Goal: Information Seeking & Learning: Learn about a topic

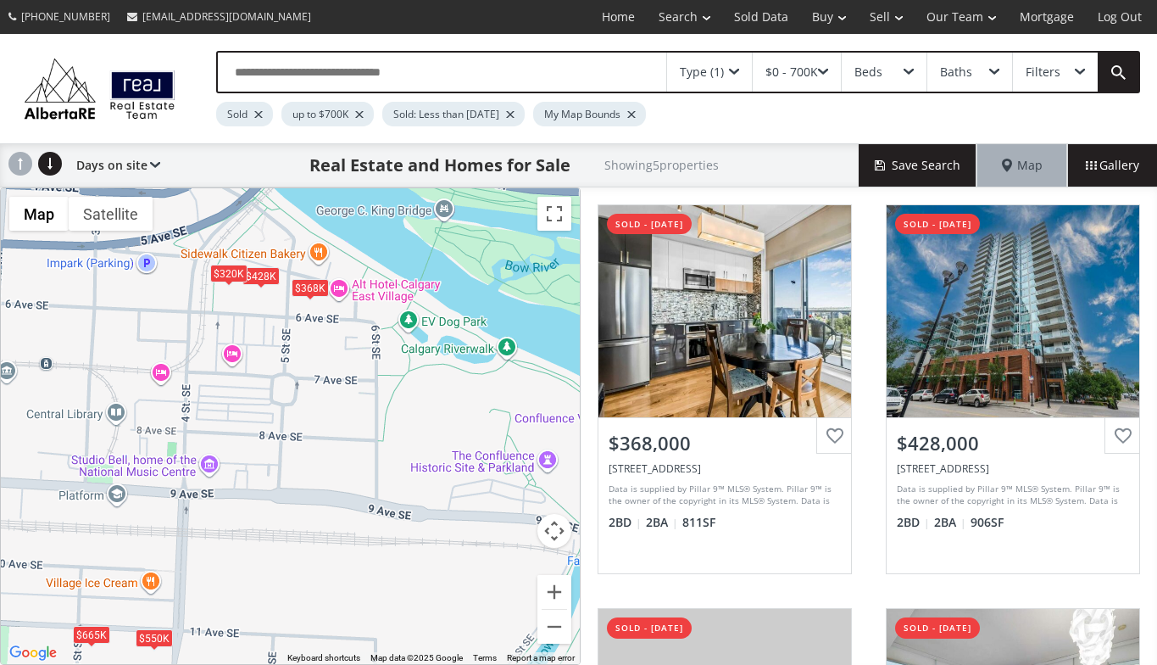
click at [732, 65] on div "Type (1)" at bounding box center [709, 72] width 85 height 39
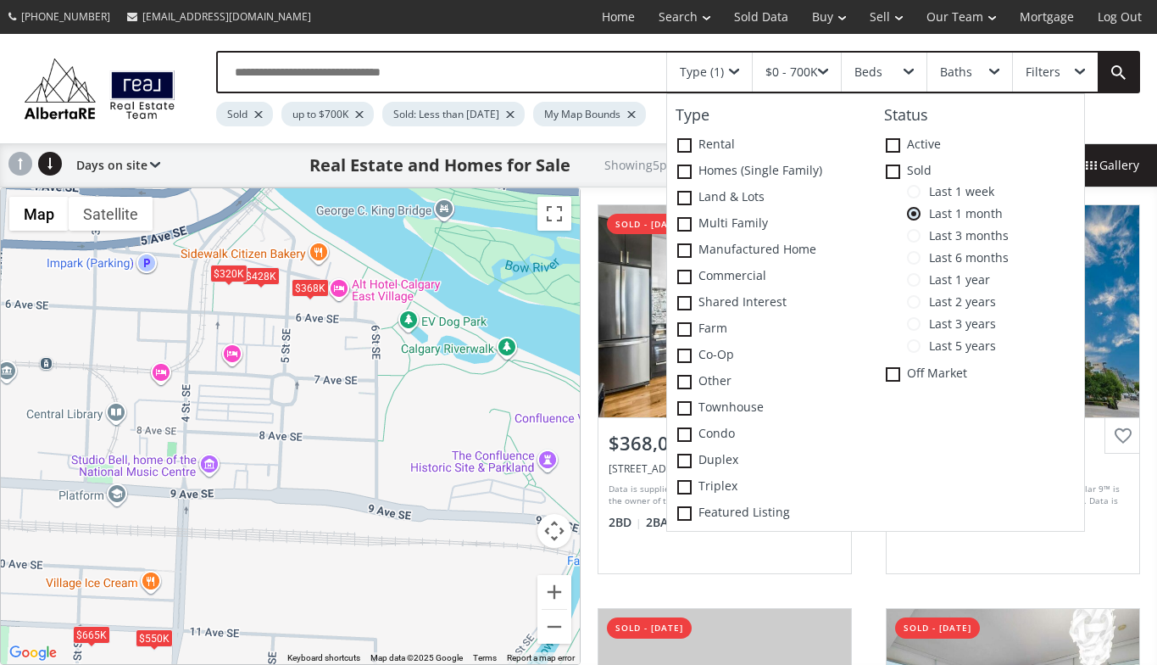
click at [920, 192] on span at bounding box center [914, 192] width 14 height 14
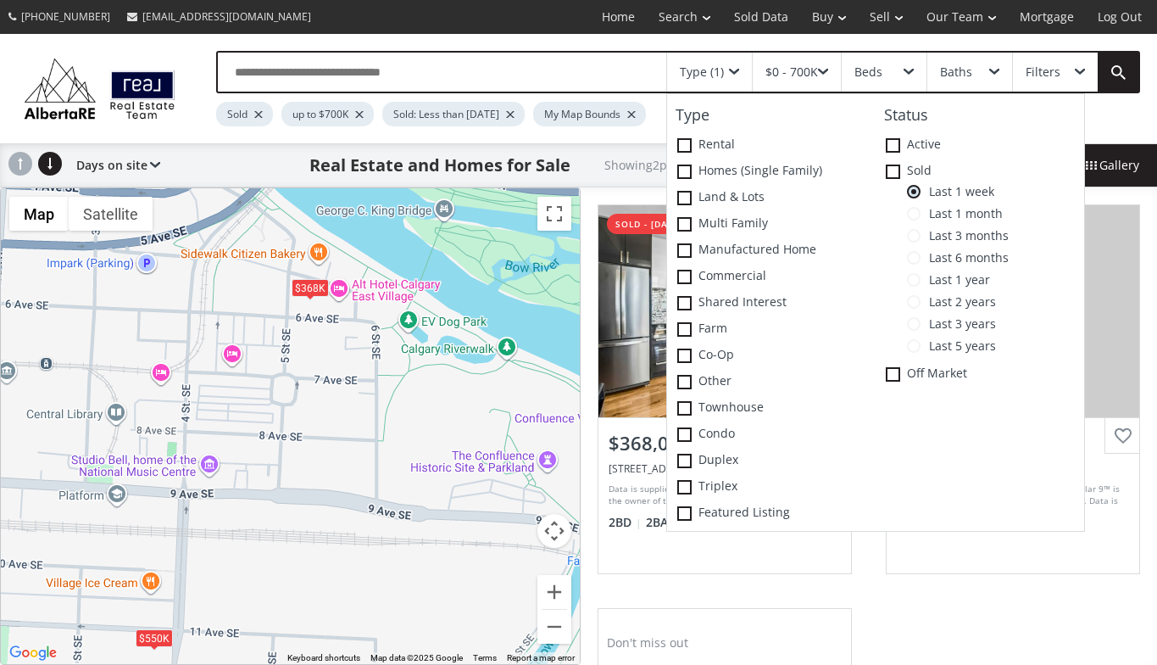
click at [408, 593] on div "$368K $550K" at bounding box center [290, 426] width 579 height 476
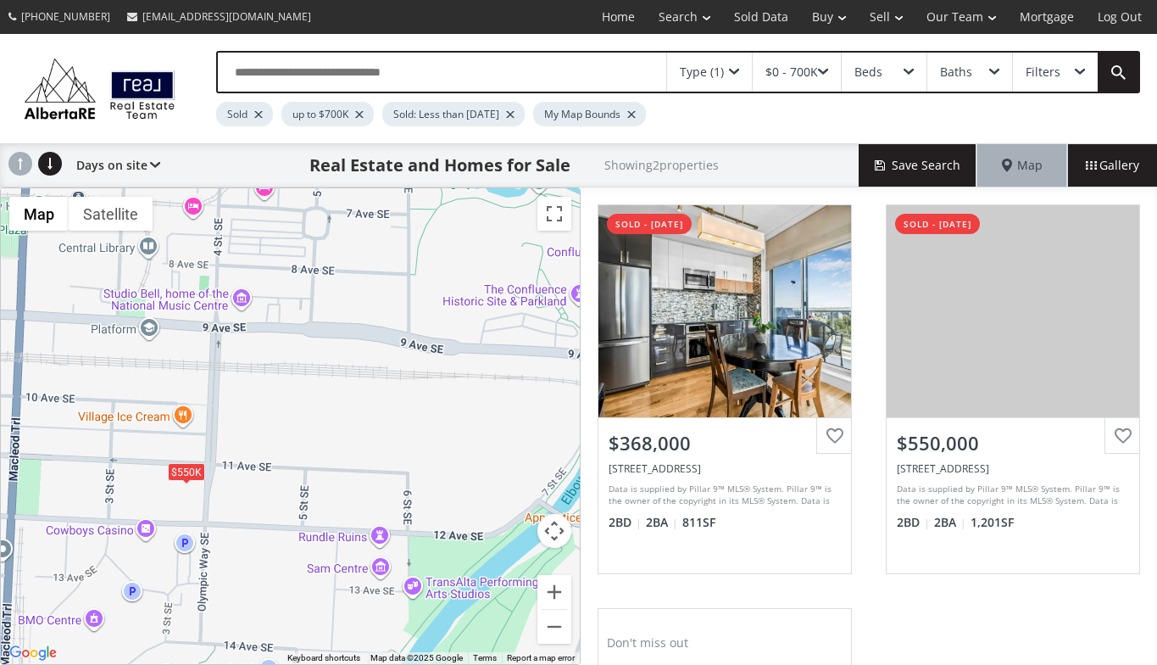
drag, startPoint x: 408, startPoint y: 593, endPoint x: 438, endPoint y: 424, distance: 171.5
click at [438, 424] on div "$368K $550K" at bounding box center [290, 426] width 579 height 476
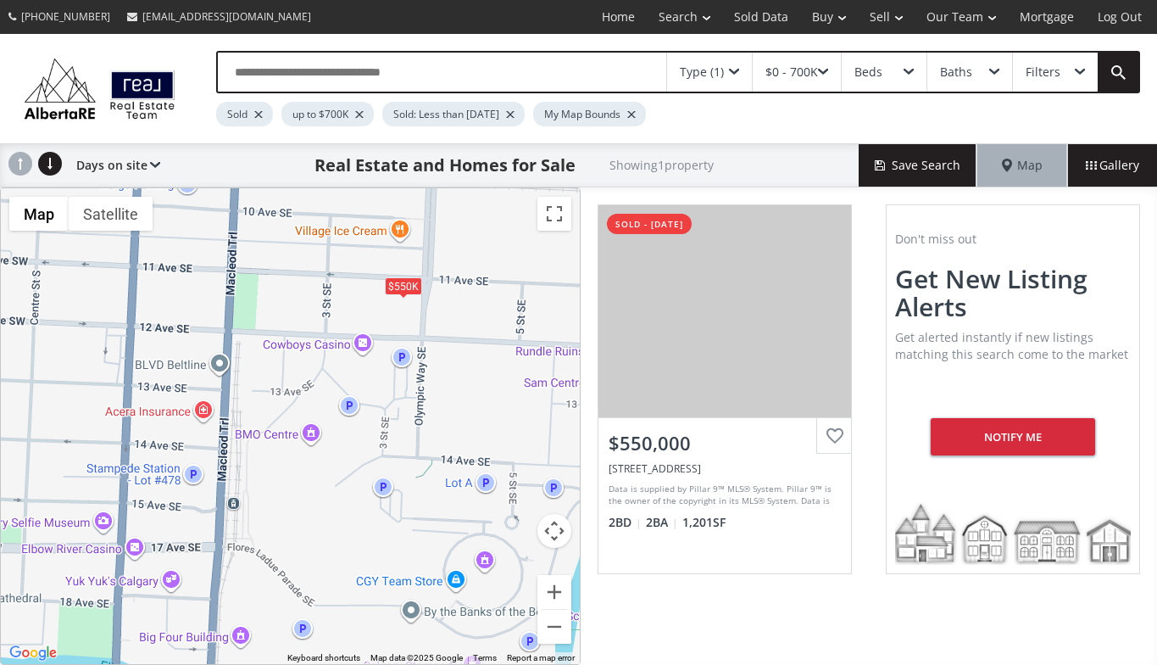
drag, startPoint x: 265, startPoint y: 651, endPoint x: 482, endPoint y: 464, distance: 286.8
click at [482, 464] on div "$550K" at bounding box center [290, 426] width 579 height 476
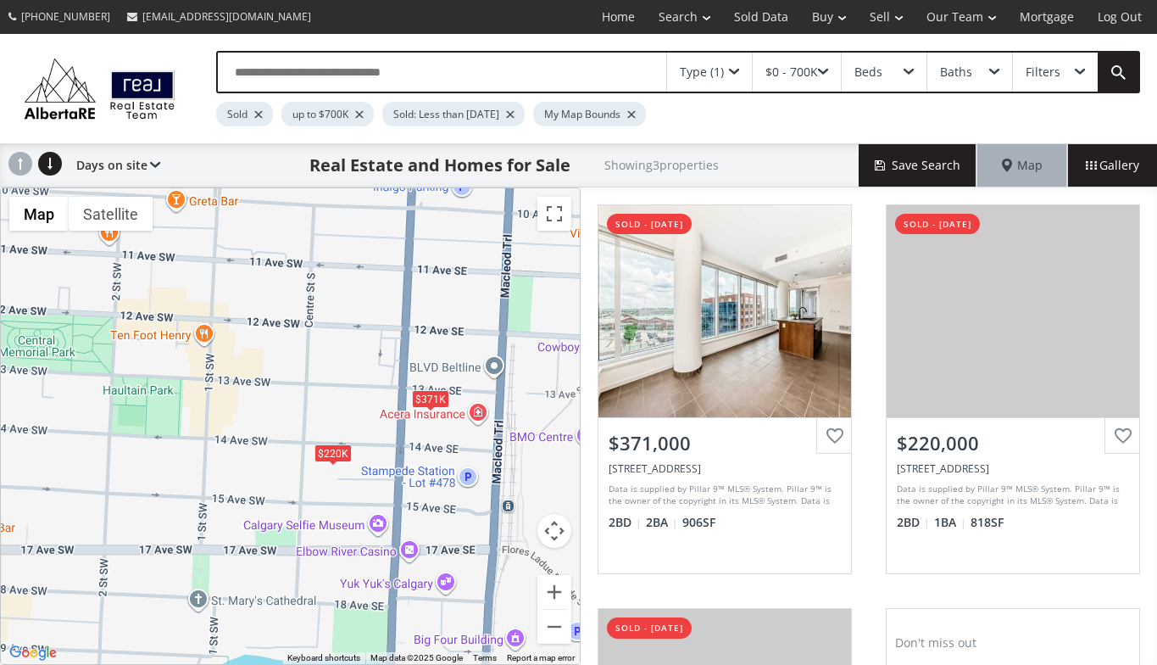
drag, startPoint x: 119, startPoint y: 481, endPoint x: 395, endPoint y: 483, distance: 276.4
click at [395, 483] on div "$371K $220K $550K" at bounding box center [290, 426] width 579 height 476
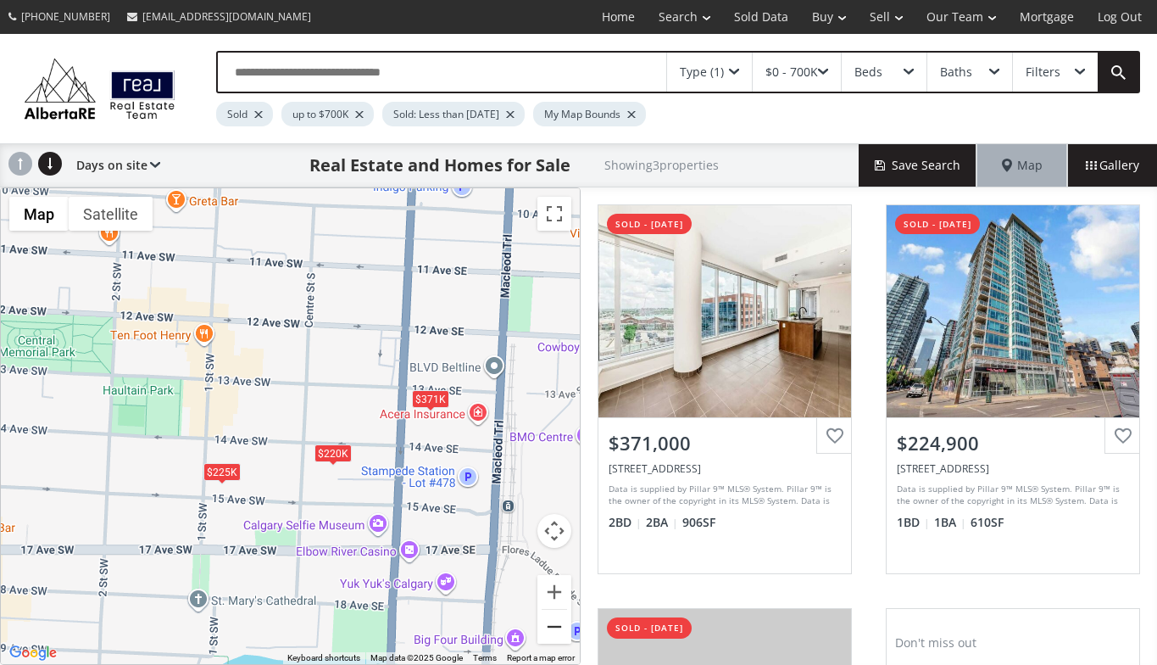
click at [555, 627] on button "Zoom out" at bounding box center [555, 627] width 34 height 34
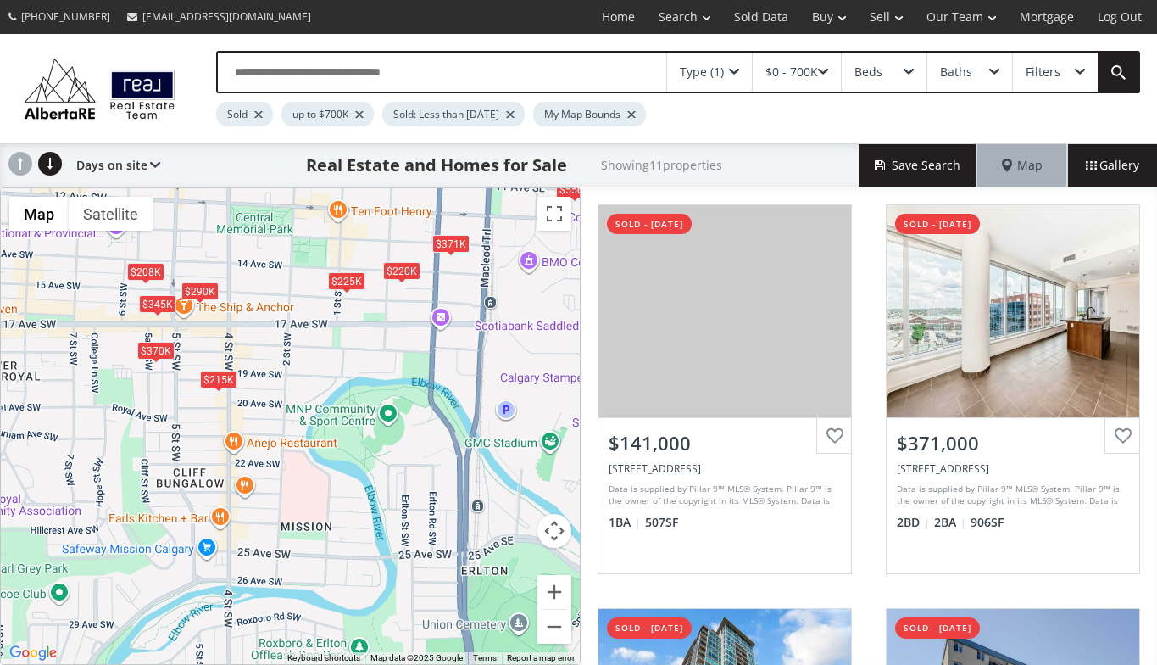
drag, startPoint x: 173, startPoint y: 532, endPoint x: 266, endPoint y: 368, distance: 188.4
click at [266, 368] on div "$141K $371K $225K $215K $370K $345K $290K $220K $425K $550K $208K" at bounding box center [290, 426] width 579 height 476
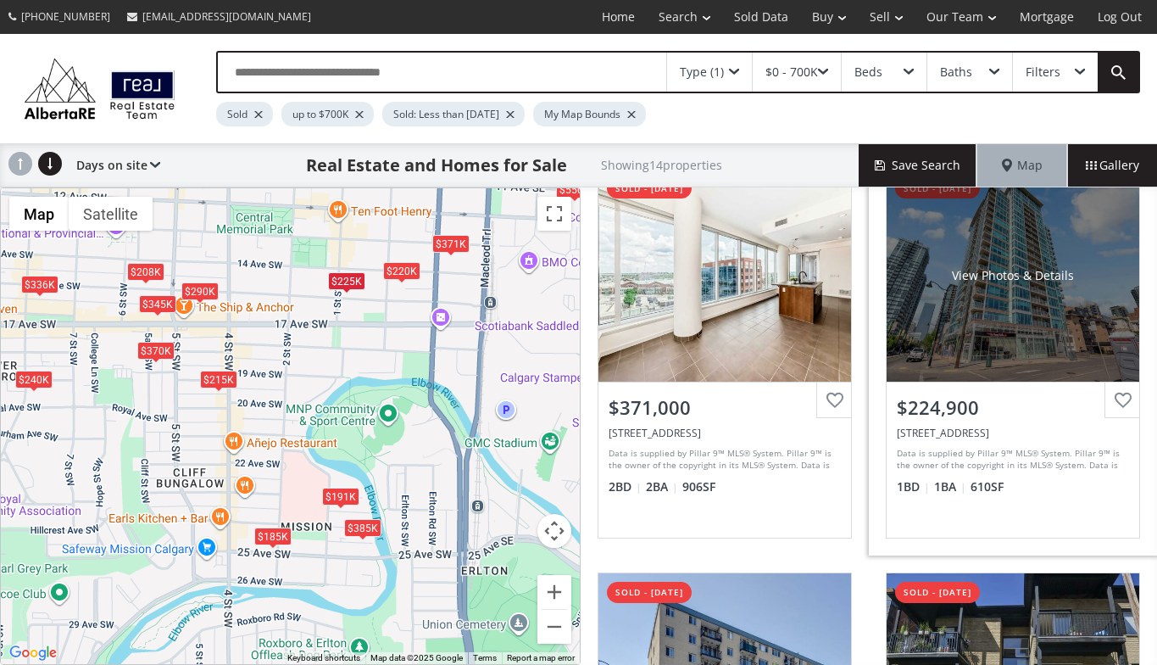
scroll to position [36, 0]
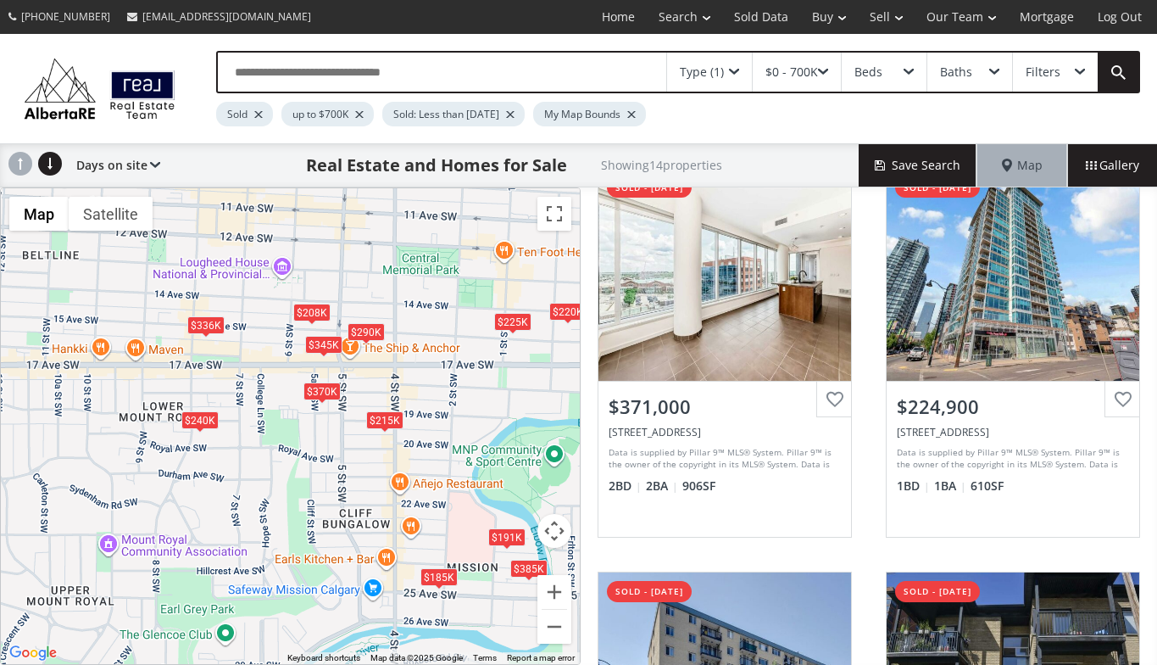
drag, startPoint x: 313, startPoint y: 447, endPoint x: 482, endPoint y: 485, distance: 173.0
click at [482, 485] on div "$371K $225K $215K $185K $370K $191K $345K $290K $385K $336K $220K $550K $208K $…" at bounding box center [290, 426] width 579 height 476
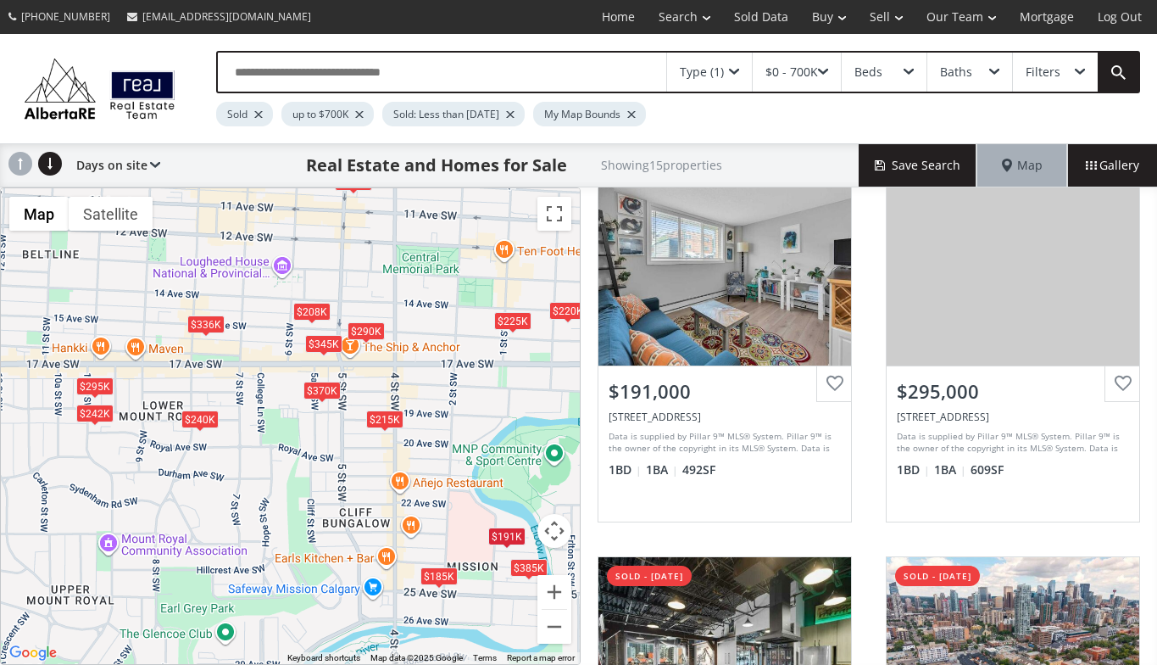
scroll to position [862, 0]
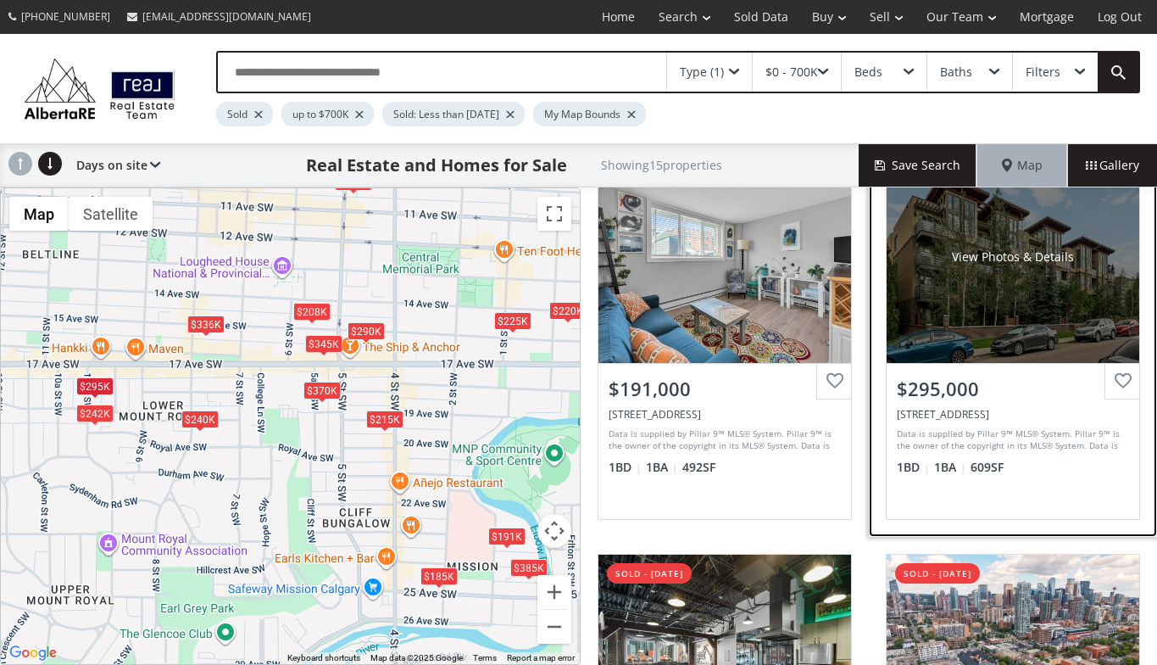
click at [971, 449] on div "Data is supplied by Pillar 9™ MLS® System. Pillar 9™ is the owner of the copyri…" at bounding box center [1011, 439] width 228 height 25
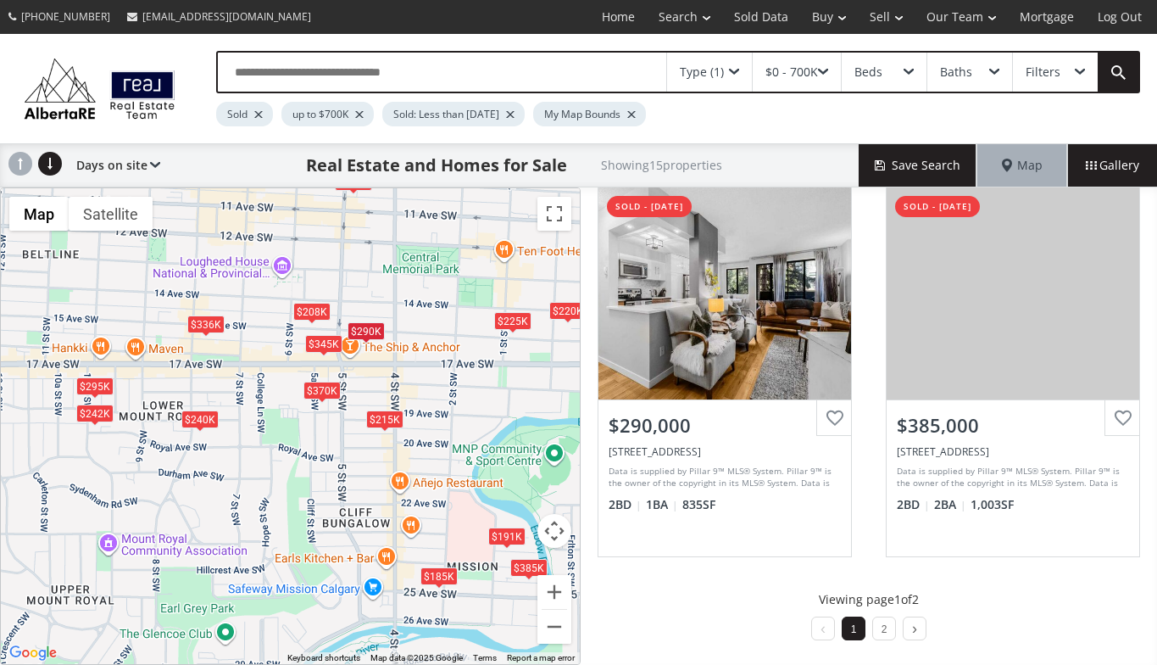
scroll to position [1634, 0]
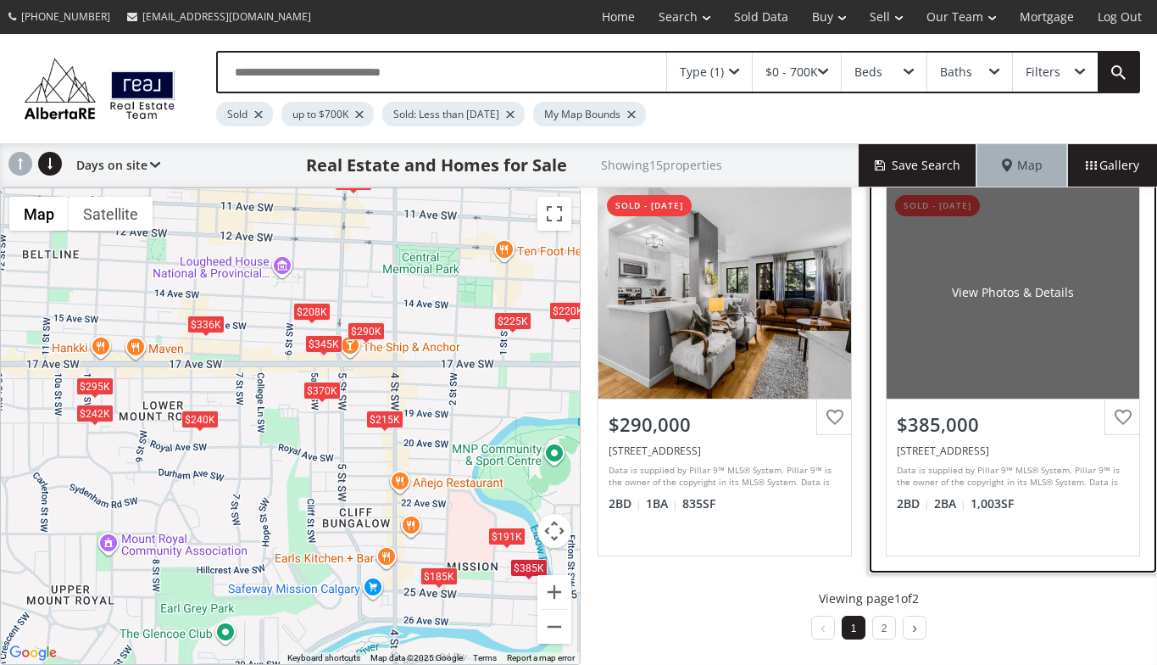
click at [950, 336] on div "View Photos & Details" at bounding box center [1013, 293] width 253 height 212
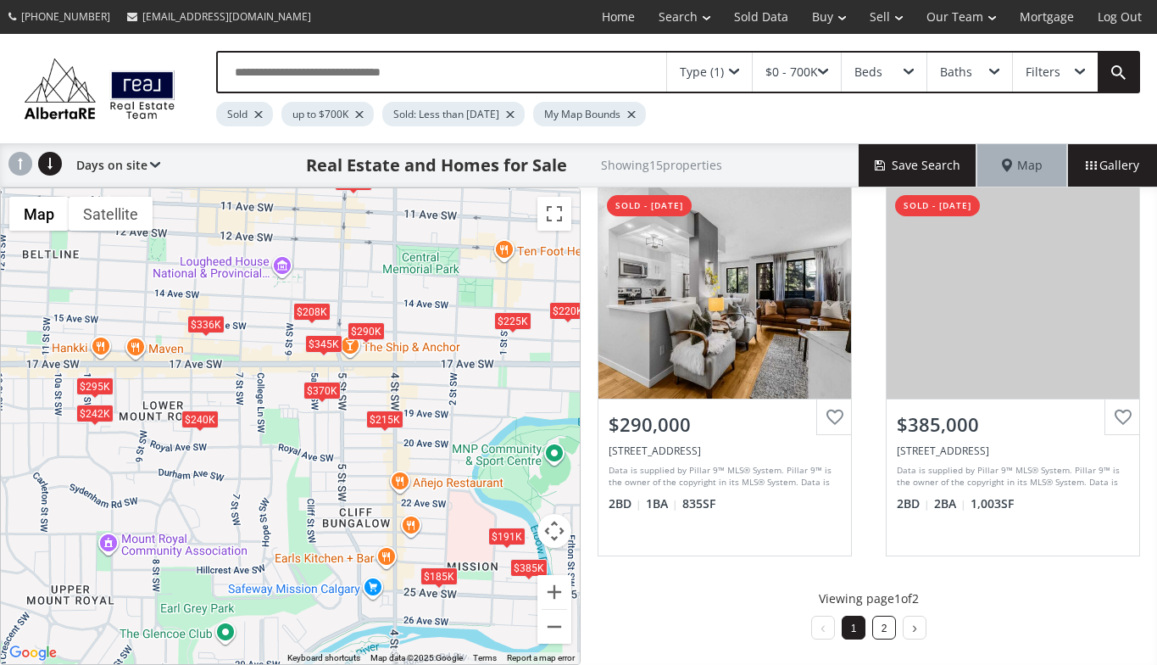
click at [882, 628] on link "2" at bounding box center [885, 628] width 6 height 12
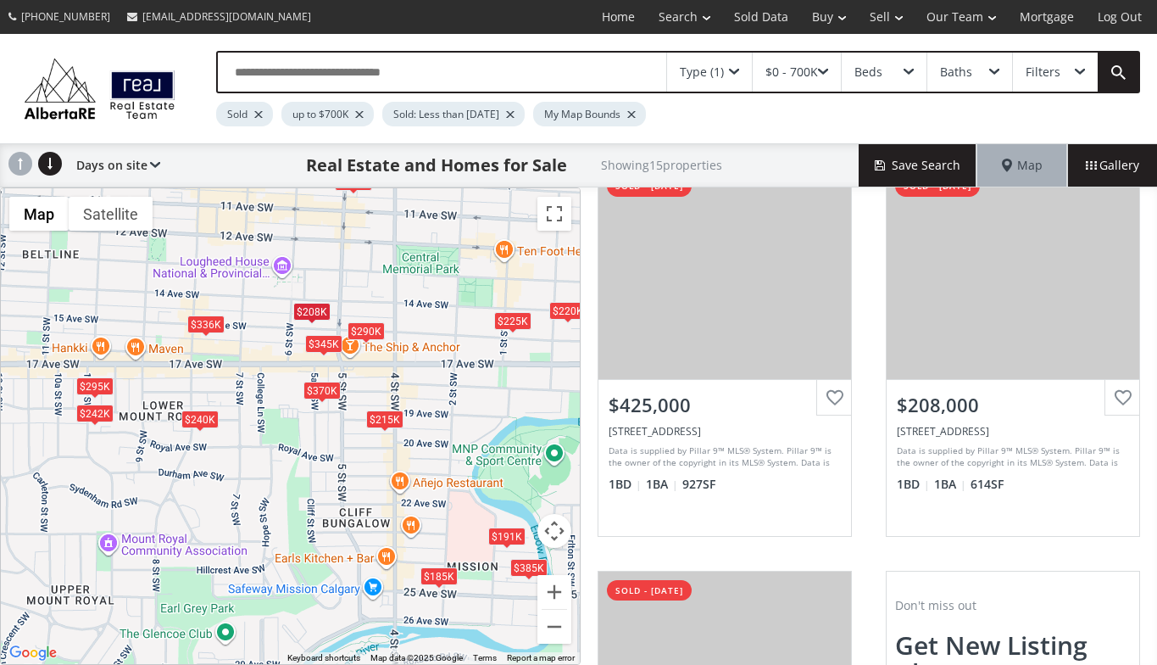
scroll to position [445, 0]
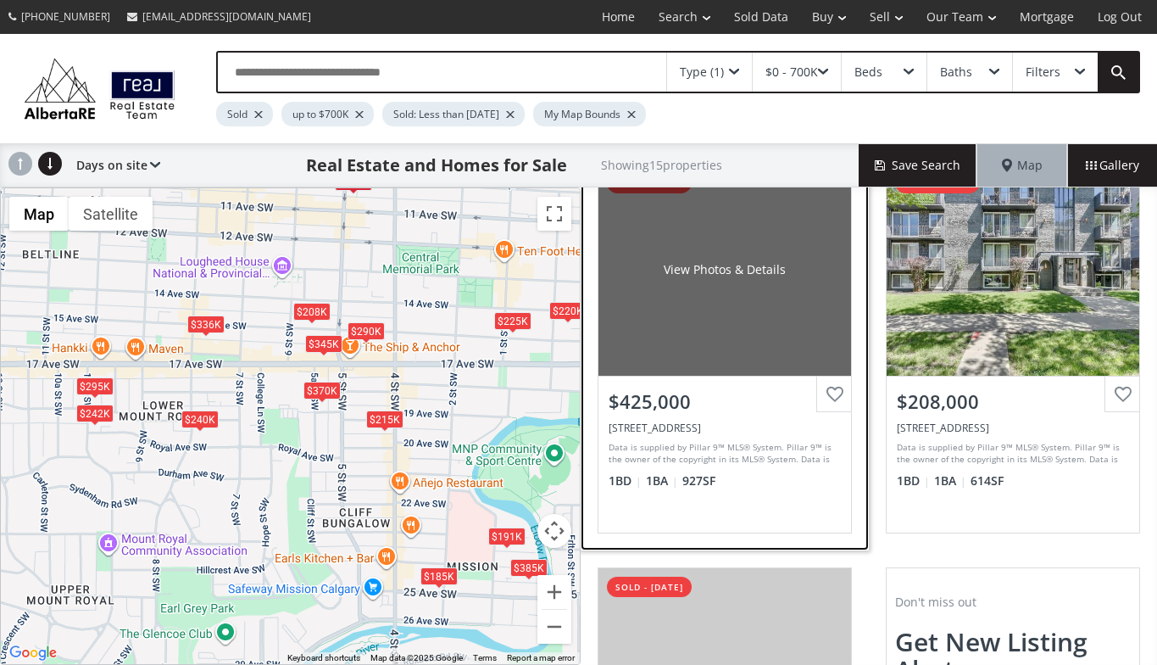
click at [723, 388] on div "$425,000" at bounding box center [725, 401] width 232 height 26
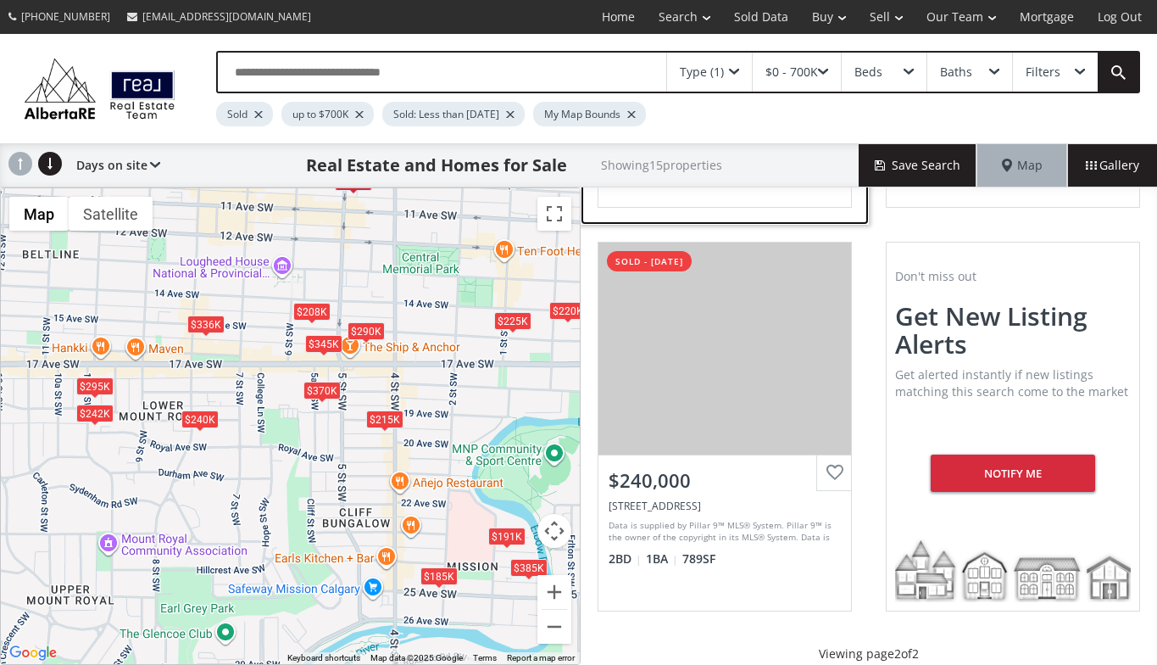
scroll to position [826, 0]
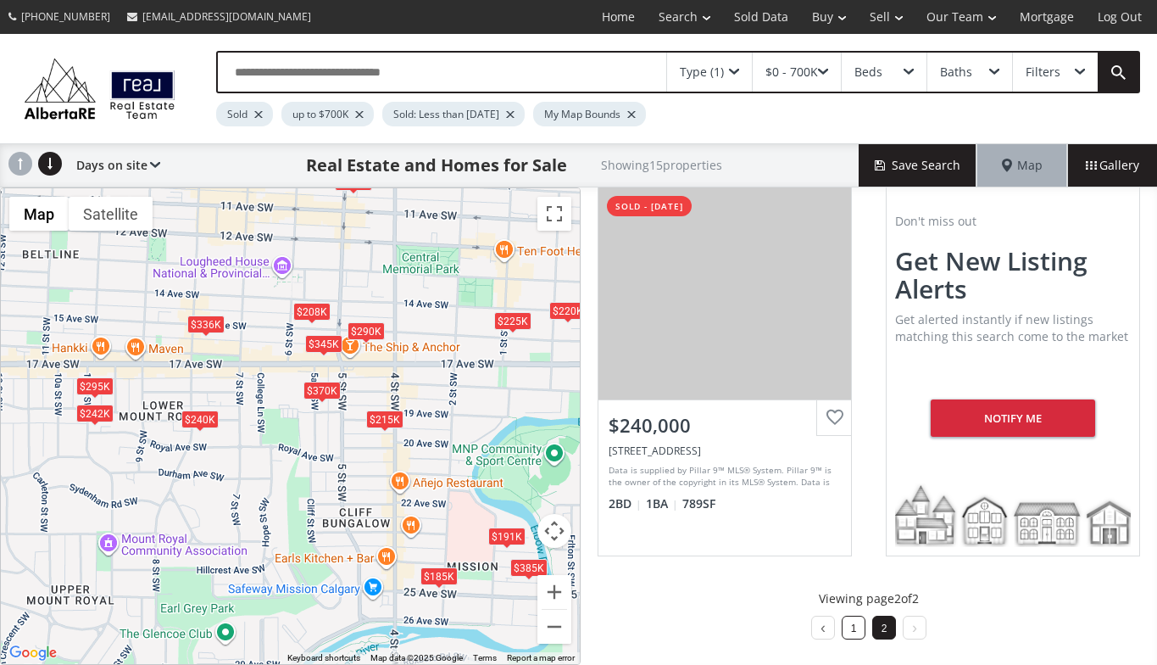
click at [851, 637] on li "1" at bounding box center [854, 628] width 24 height 24
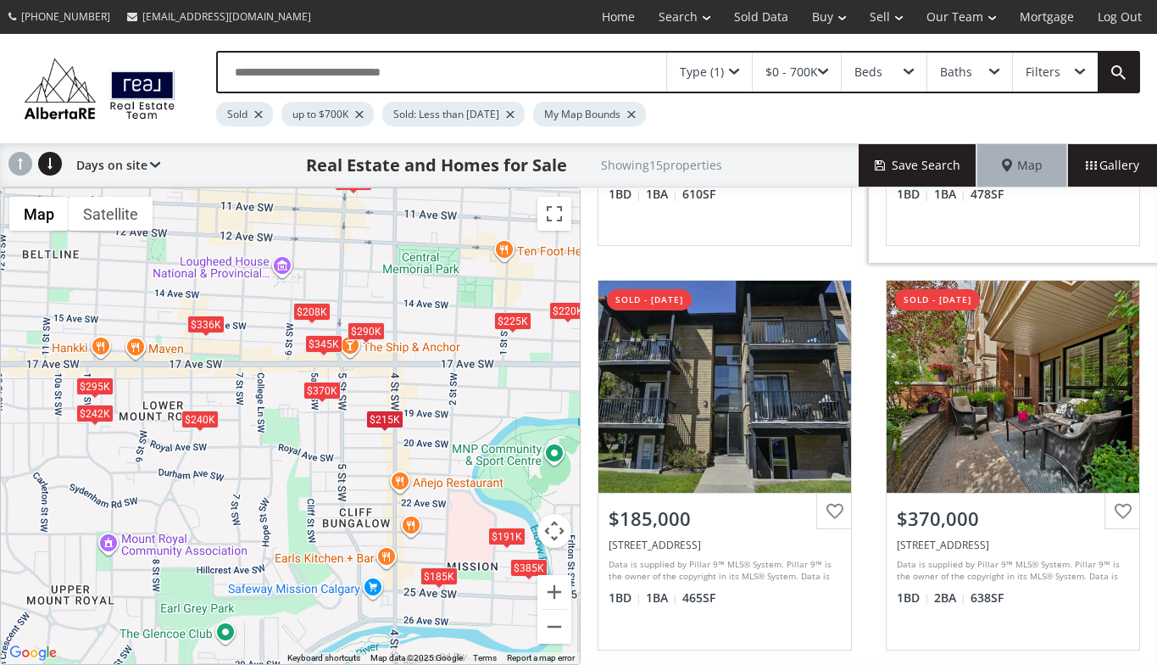
scroll to position [330, 0]
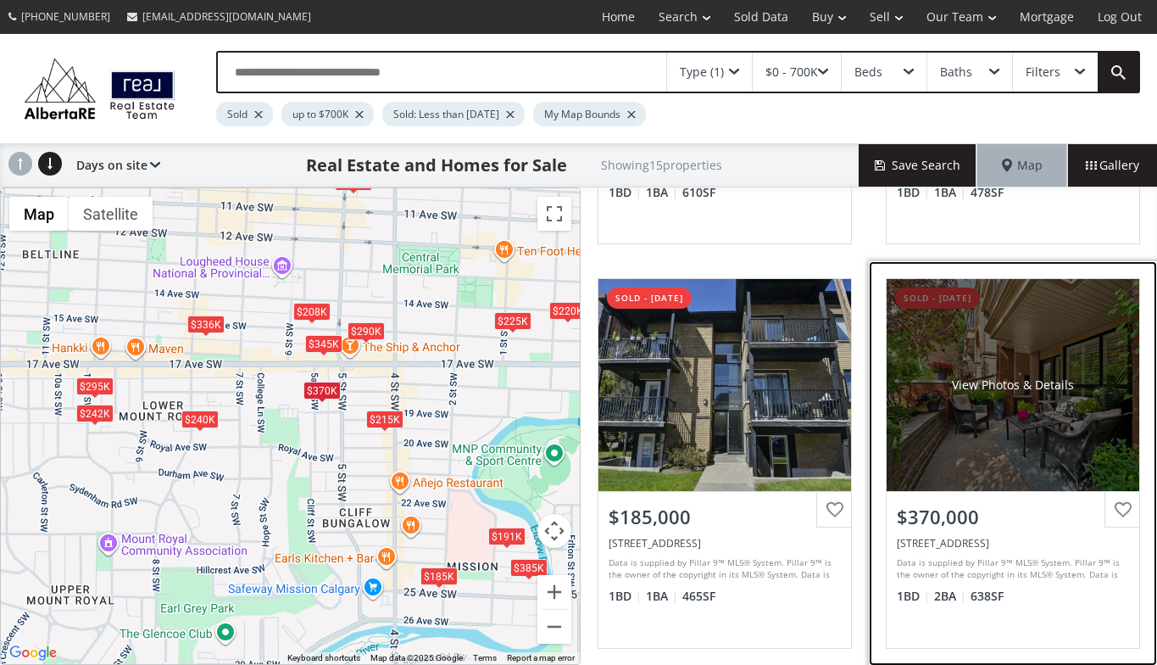
click at [934, 400] on div "View Photos & Details" at bounding box center [1013, 385] width 253 height 212
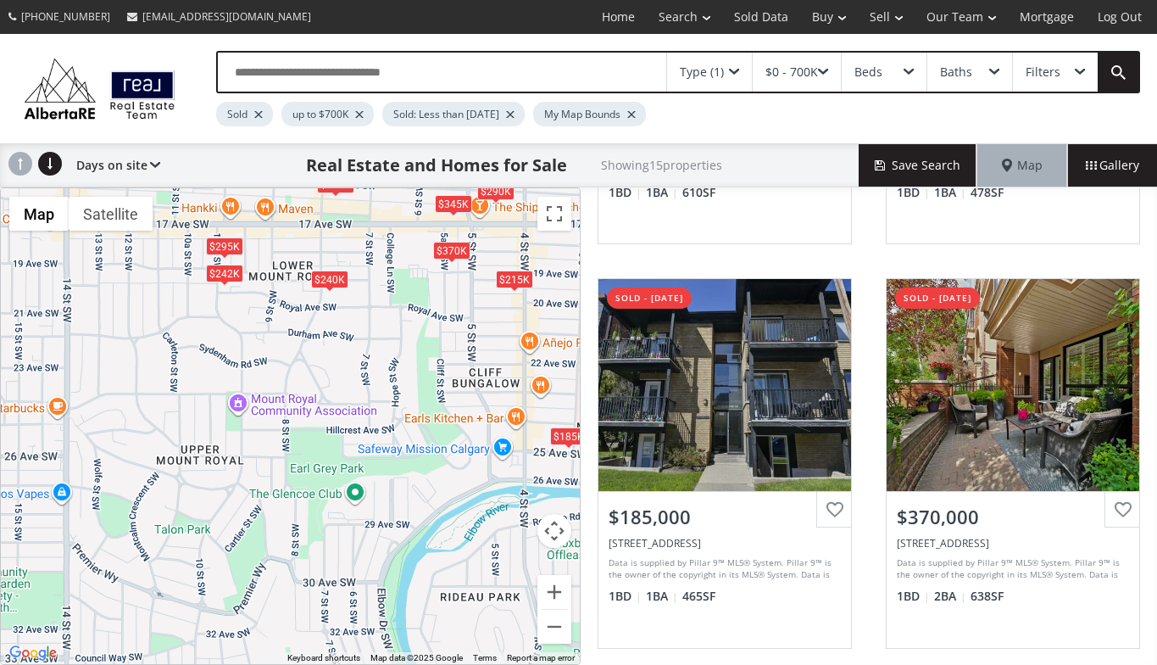
drag, startPoint x: 279, startPoint y: 615, endPoint x: 410, endPoint y: 473, distance: 192.6
click at [410, 473] on div "$225K $215K $185K $370K $191K $295K $345K $242K $290K $385K $336K $220K $425K $…" at bounding box center [290, 426] width 579 height 476
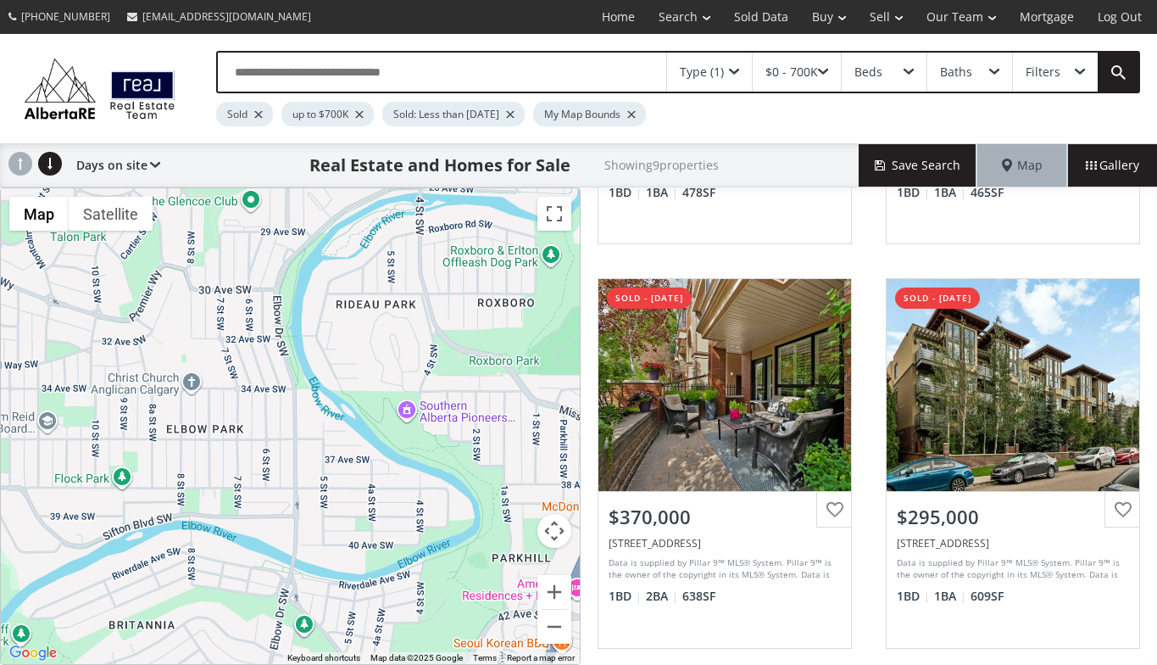
drag, startPoint x: 365, startPoint y: 643, endPoint x: 261, endPoint y: 348, distance: 312.7
click at [261, 348] on div "$215K $185K $370K $295K $345K $242K $290K $336K $240K" at bounding box center [290, 426] width 579 height 476
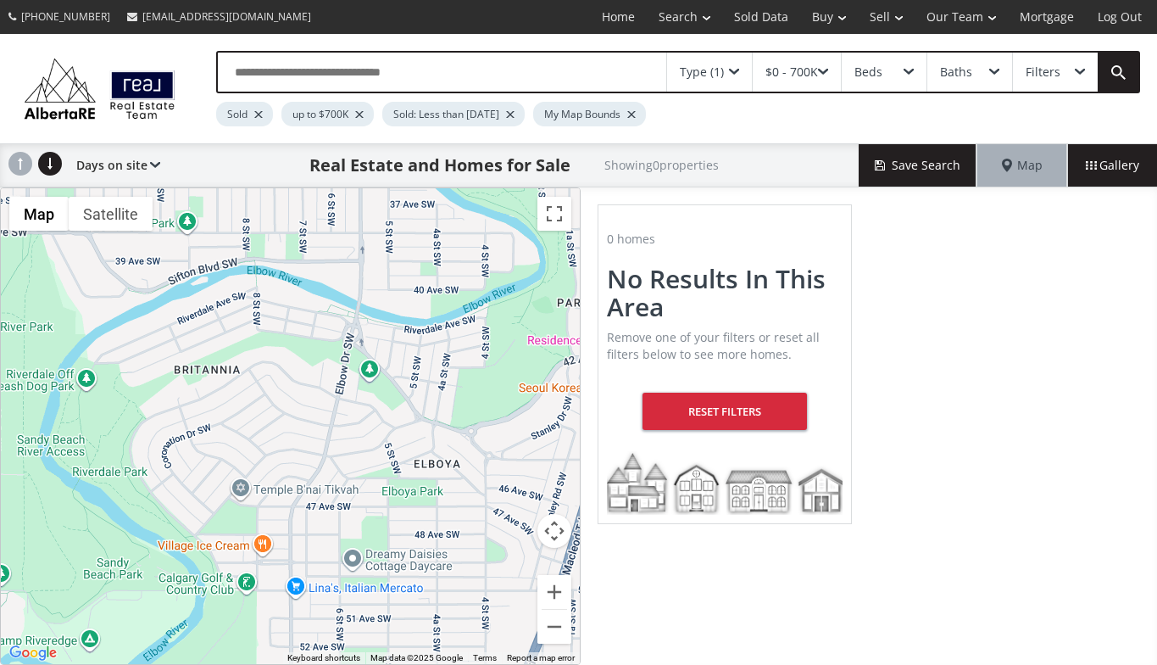
drag, startPoint x: 252, startPoint y: 528, endPoint x: 317, endPoint y: 270, distance: 266.7
click at [317, 270] on div at bounding box center [290, 426] width 579 height 476
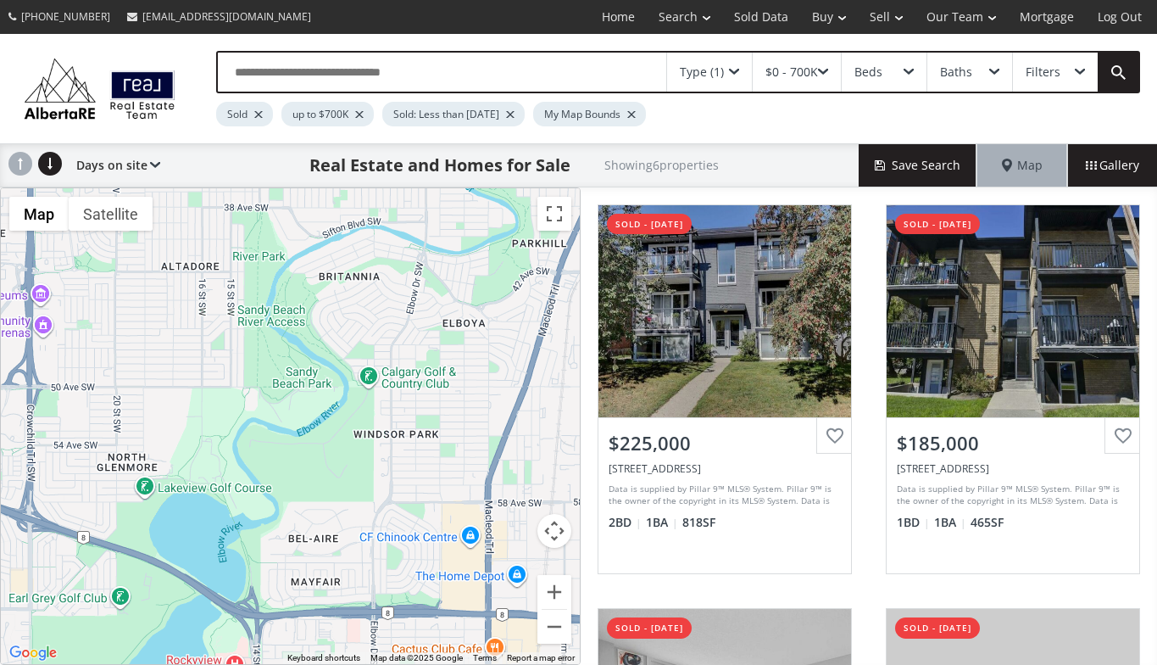
drag, startPoint x: 395, startPoint y: 635, endPoint x: 416, endPoint y: 458, distance: 178.5
click at [416, 458] on div "$225K $185K $191K $653K $385K $315K" at bounding box center [290, 426] width 579 height 476
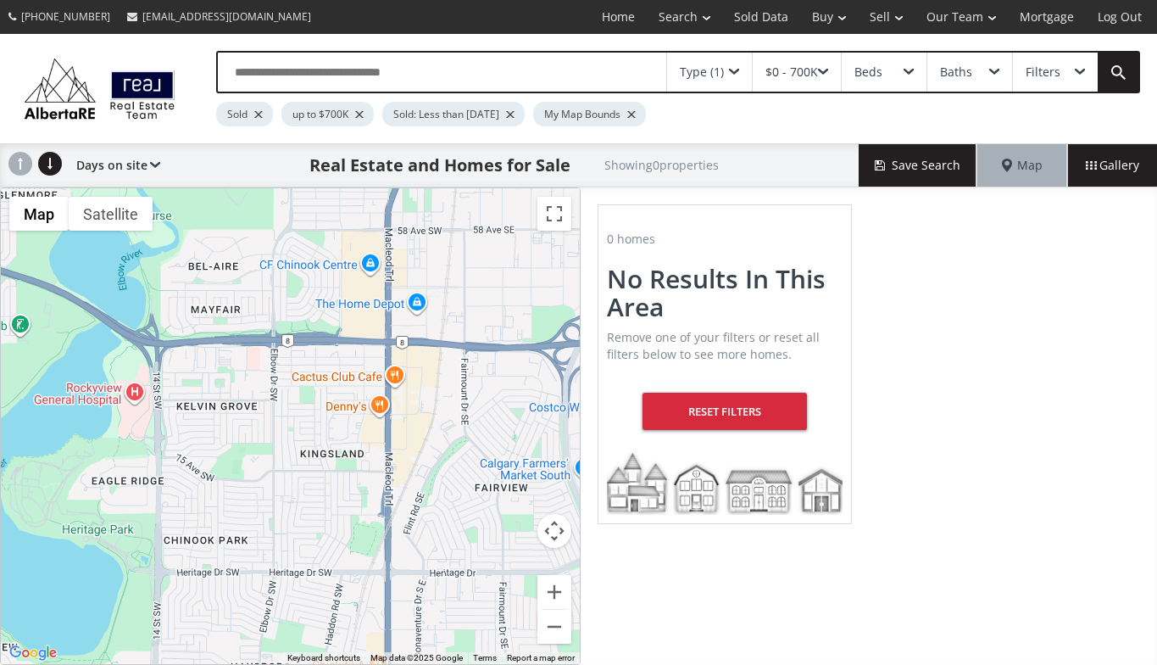
drag, startPoint x: 390, startPoint y: 600, endPoint x: 290, endPoint y: 325, distance: 293.2
click at [290, 325] on div at bounding box center [290, 426] width 579 height 476
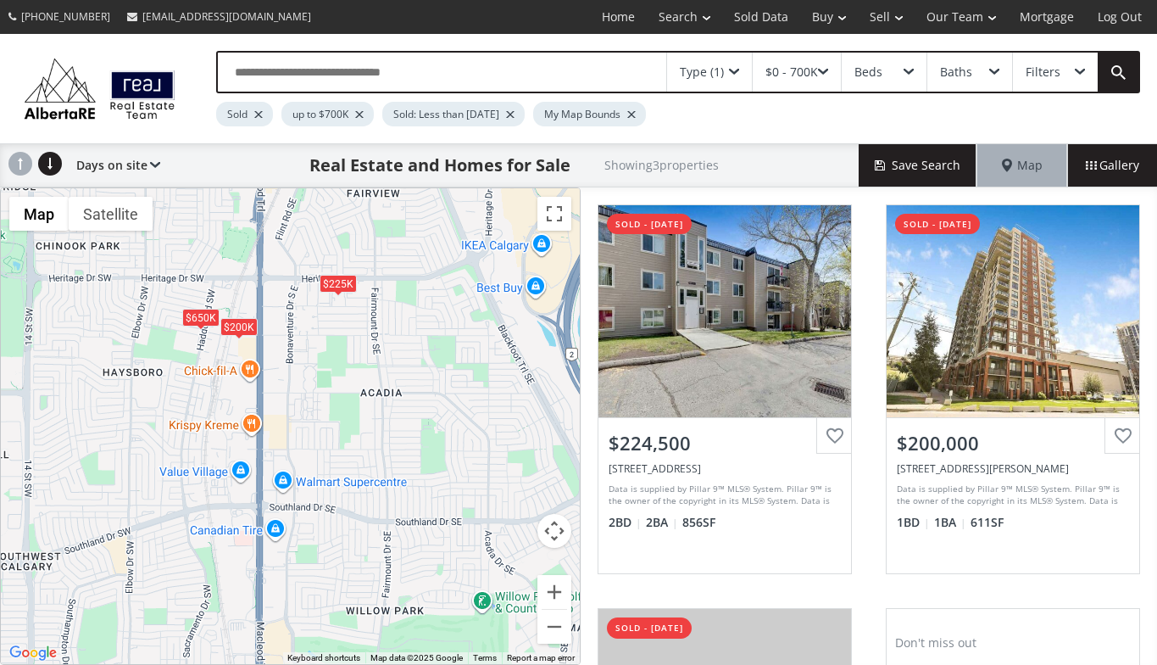
drag, startPoint x: 330, startPoint y: 564, endPoint x: 203, endPoint y: 266, distance: 323.7
click at [203, 266] on div "$225K $200K $650K" at bounding box center [290, 426] width 579 height 476
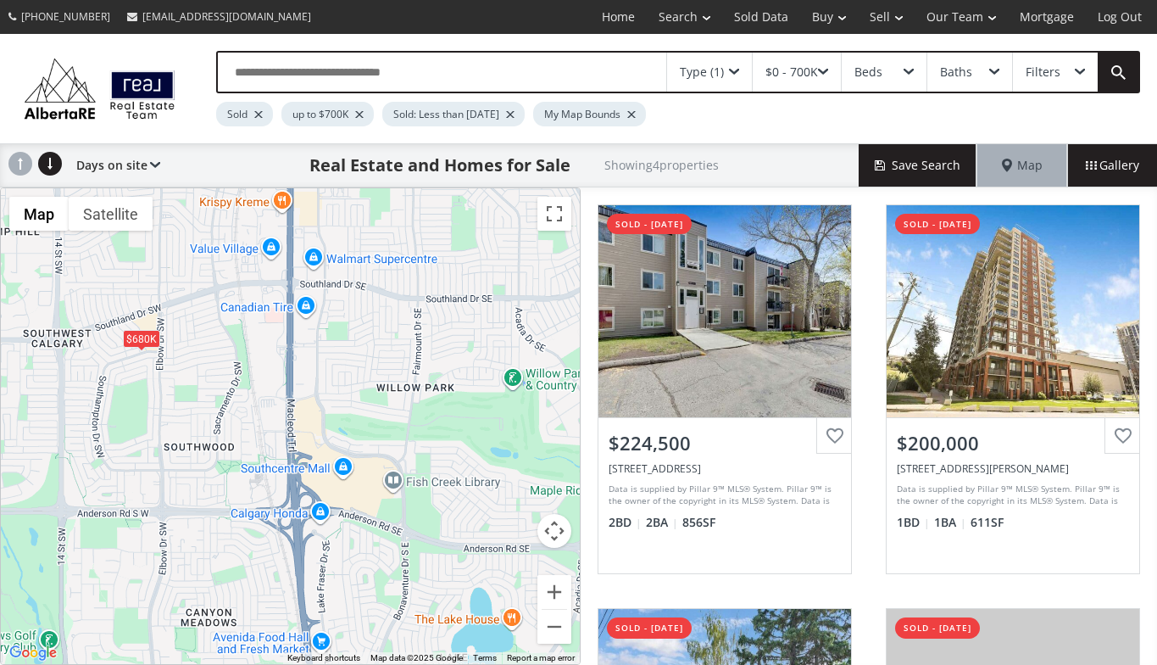
drag, startPoint x: 180, startPoint y: 608, endPoint x: 208, endPoint y: 385, distance: 224.8
click at [208, 385] on div "$225K $200K $680K $650K" at bounding box center [290, 426] width 579 height 476
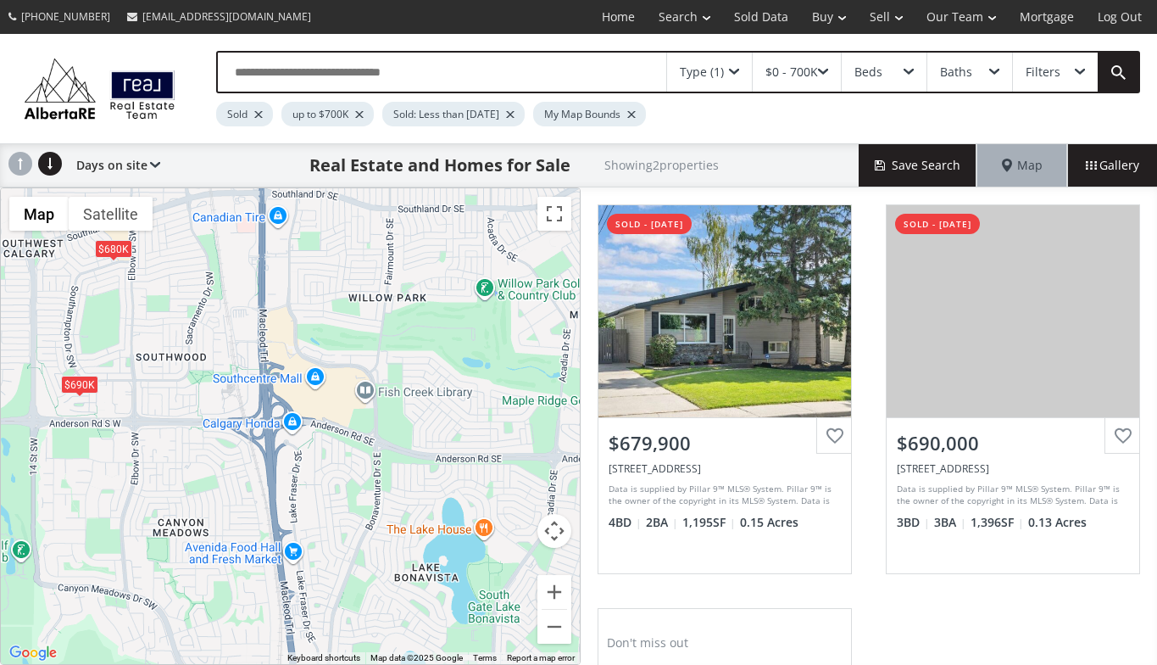
drag, startPoint x: 206, startPoint y: 580, endPoint x: 176, endPoint y: 488, distance: 96.5
click at [176, 488] on div "$680K $690K" at bounding box center [290, 426] width 579 height 476
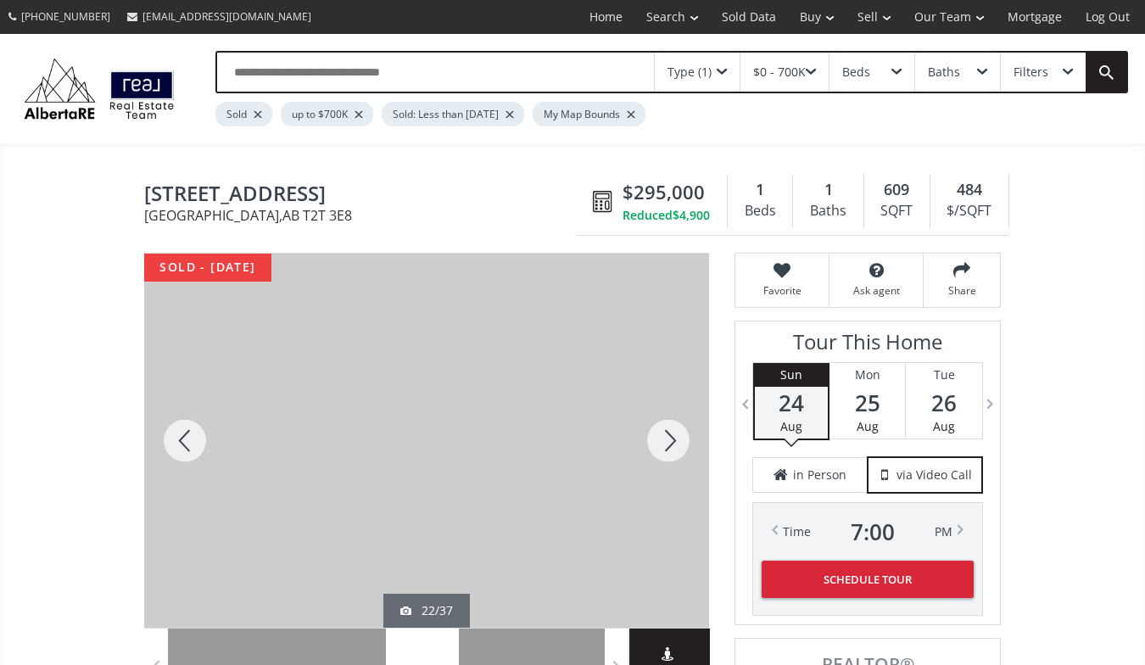
click at [669, 440] on div at bounding box center [667, 441] width 81 height 374
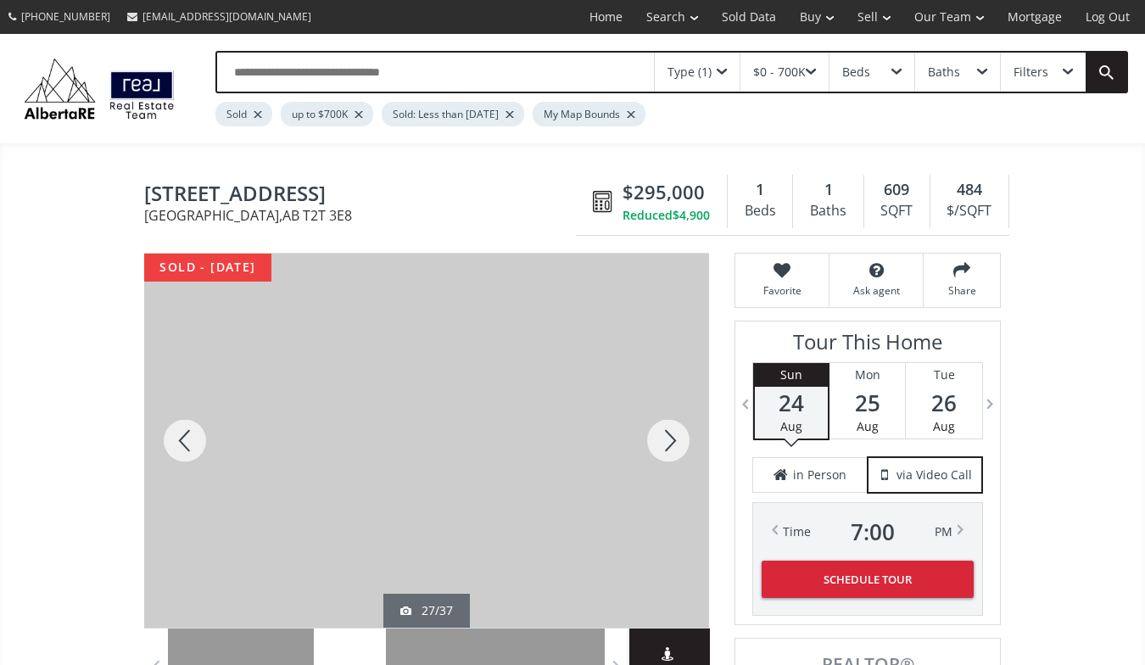
click at [669, 440] on div at bounding box center [667, 441] width 81 height 374
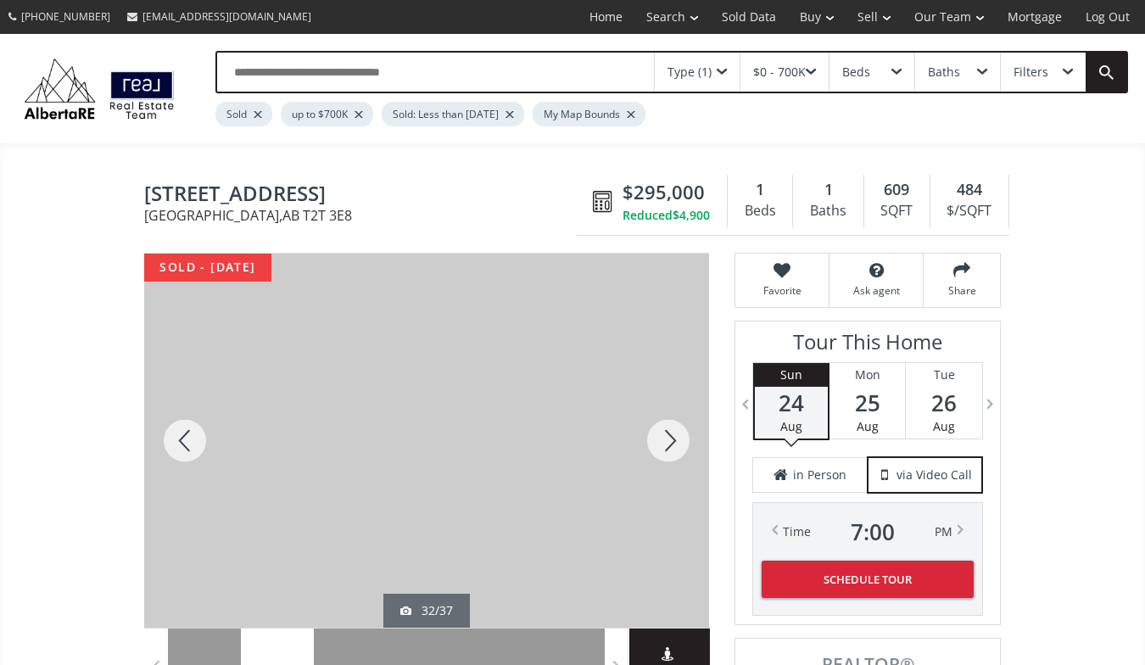
click at [669, 440] on div at bounding box center [667, 441] width 81 height 374
